Goal: Information Seeking & Learning: Learn about a topic

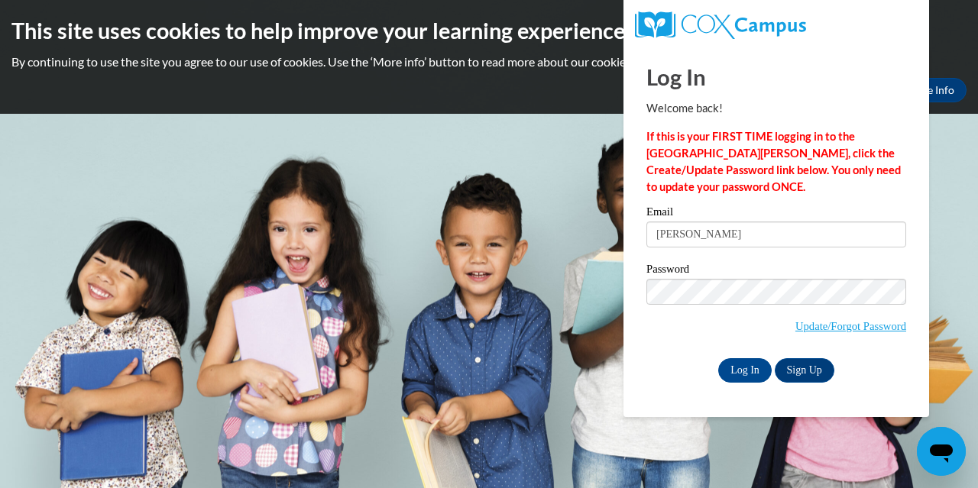
type input "maria.cha@my.viu.ca"
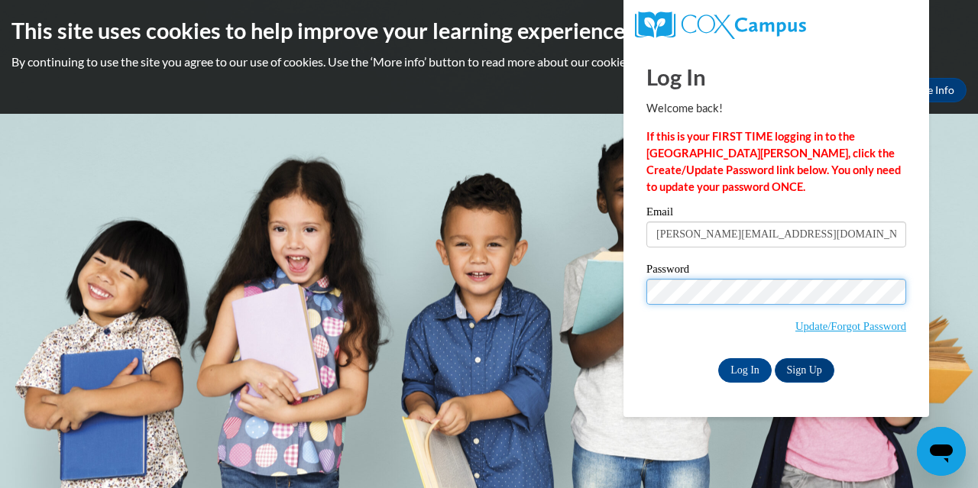
click at [718, 358] on input "Log In" at bounding box center [744, 370] width 53 height 24
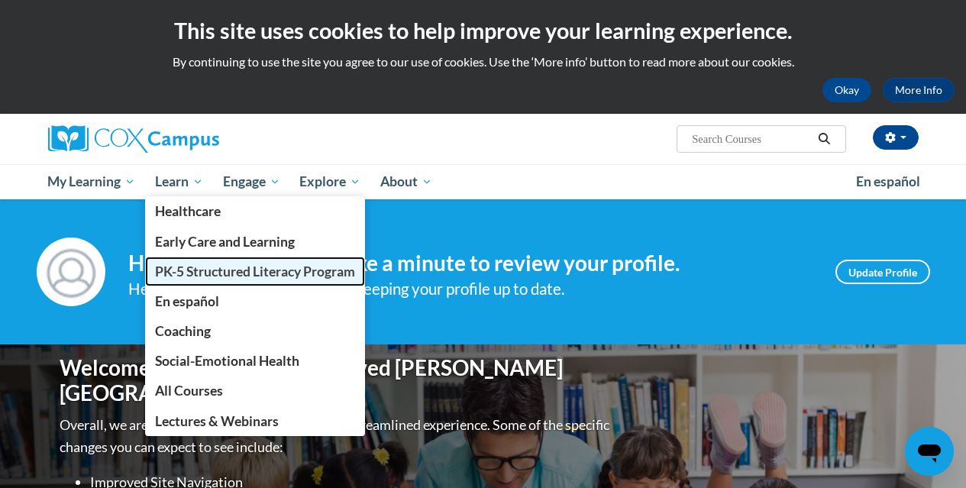
click at [180, 264] on span "PK-5 Structured Literacy Program" at bounding box center [255, 271] width 200 height 16
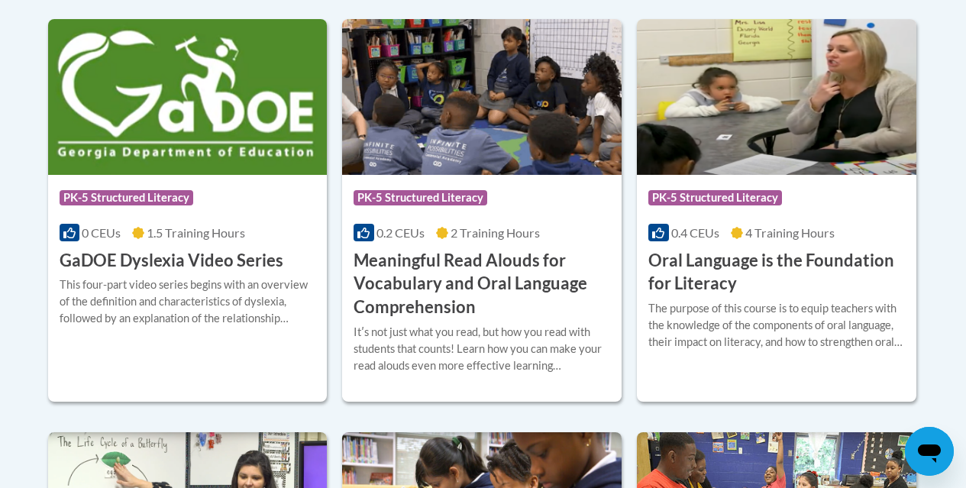
scroll to position [1069, 0]
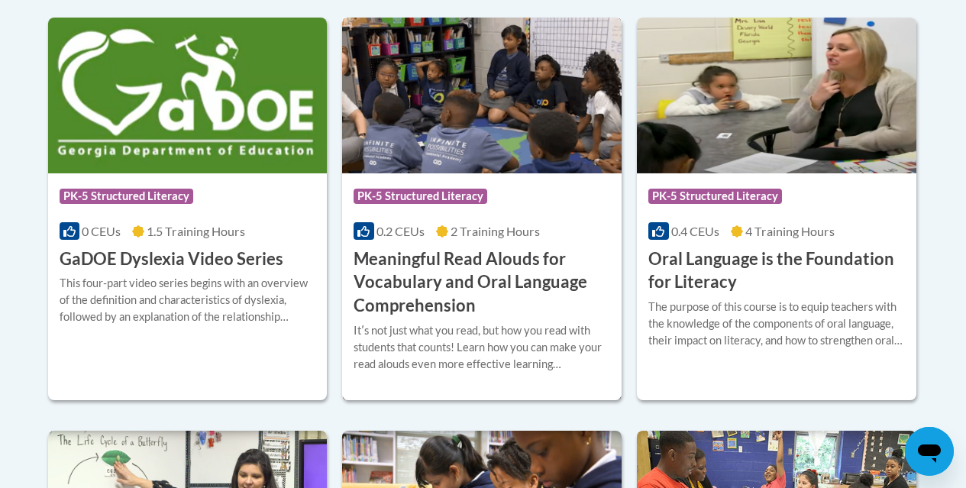
click at [428, 292] on h3 "Meaningful Read Alouds for Vocabulary and Oral Language Comprehension" at bounding box center [482, 282] width 257 height 70
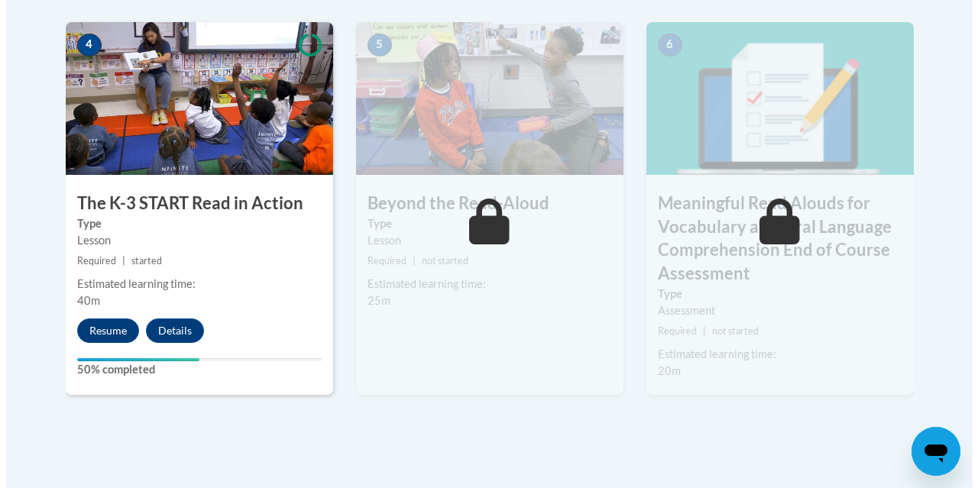
scroll to position [1069, 0]
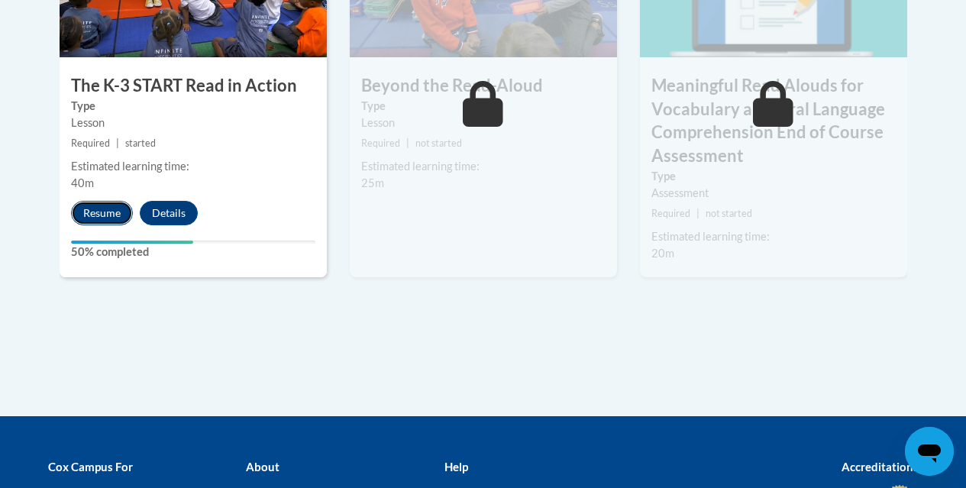
click at [89, 205] on button "Resume" at bounding box center [102, 213] width 62 height 24
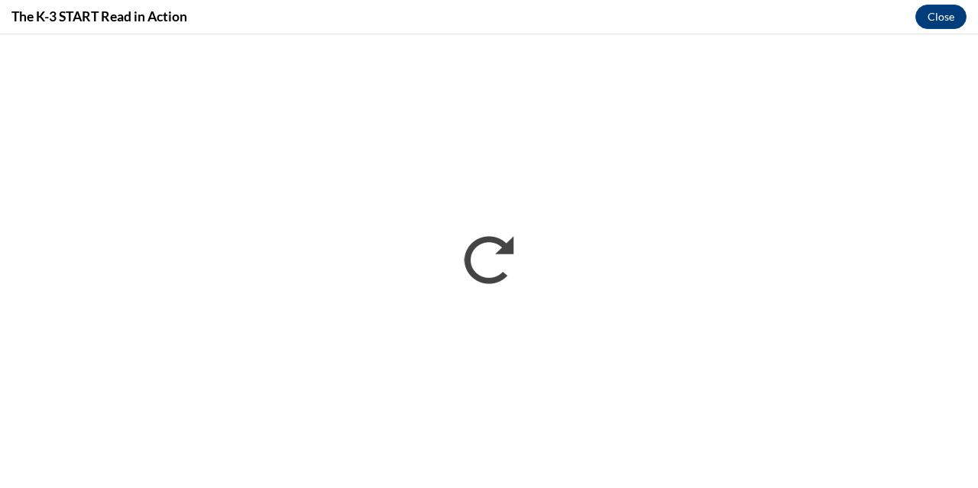
scroll to position [0, 0]
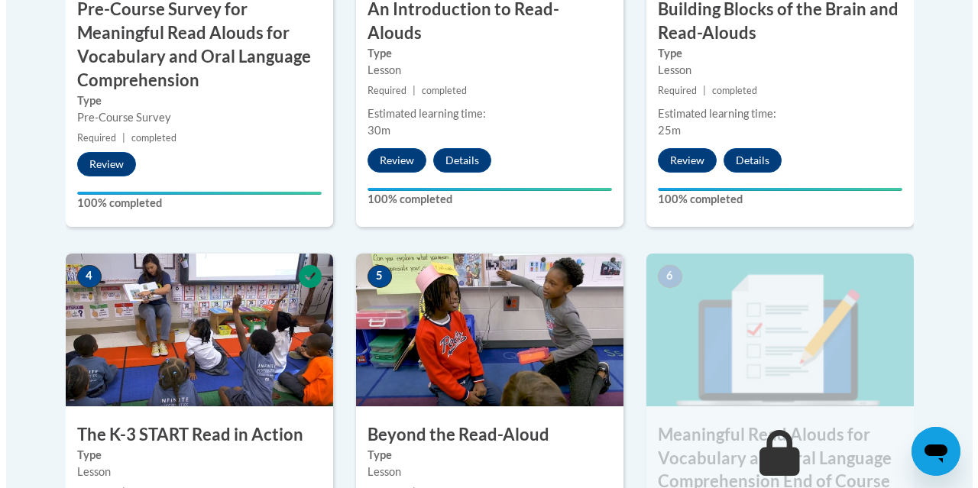
scroll to position [916, 0]
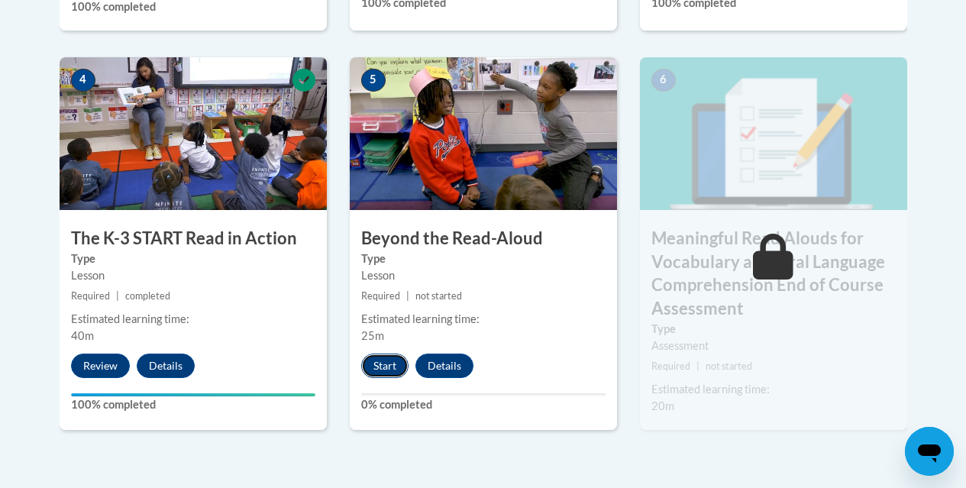
click at [383, 373] on button "Start" at bounding box center [384, 366] width 47 height 24
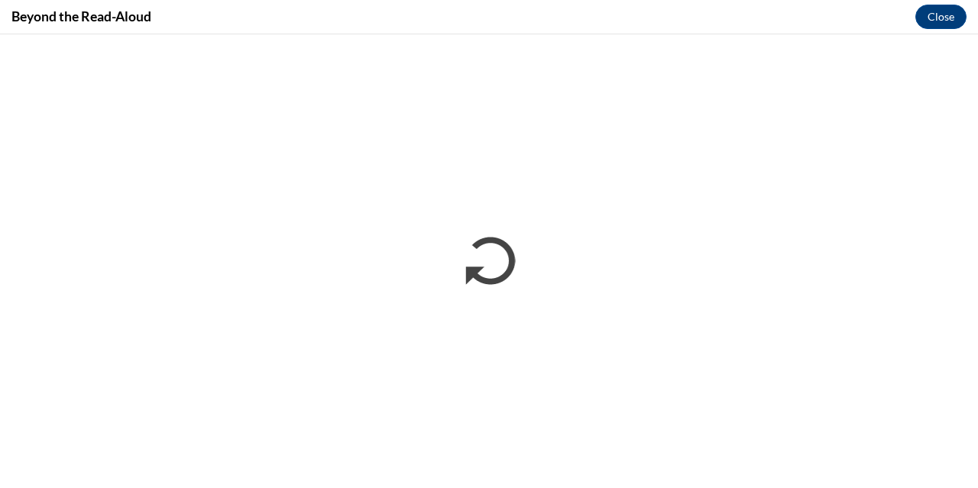
scroll to position [0, 0]
